Goal: Information Seeking & Learning: Learn about a topic

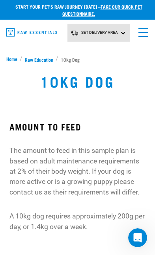
click at [43, 59] on span "Raw Education" at bounding box center [39, 59] width 28 height 7
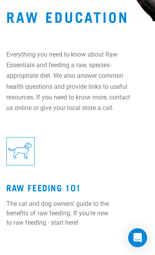
scroll to position [72, 0]
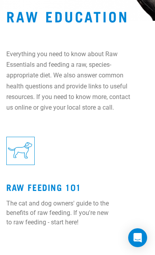
click at [79, 189] on link "Raw Feeding 101" at bounding box center [43, 187] width 75 height 5
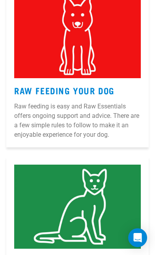
scroll to position [933, 0]
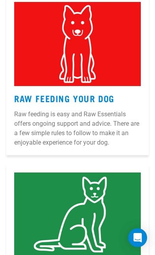
click at [37, 127] on p "Raw feeding is easy and Raw Essentials offers ongoing support and advice. There…" at bounding box center [77, 129] width 126 height 38
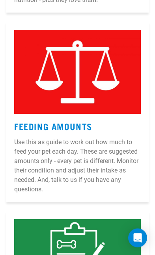
scroll to position [1940, 0]
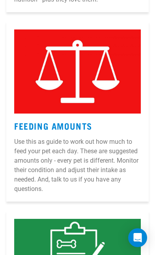
click at [42, 87] on img at bounding box center [77, 71] width 126 height 84
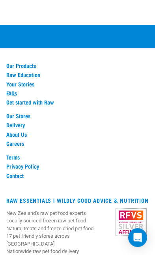
scroll to position [908, 0]
